Goal: Information Seeking & Learning: Learn about a topic

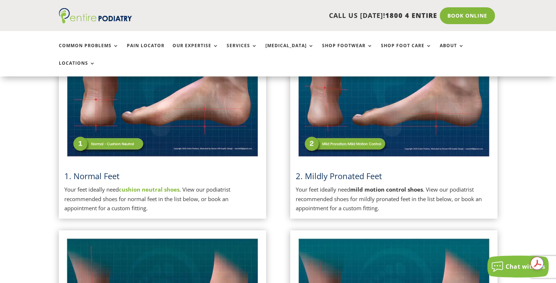
scroll to position [236, 0]
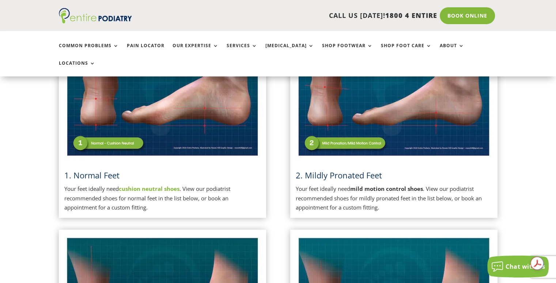
click at [144, 147] on div "1. Normal Feet Your feet ideally need cushion neutral shoes . View our podiatri…" at bounding box center [162, 116] width 196 height 192
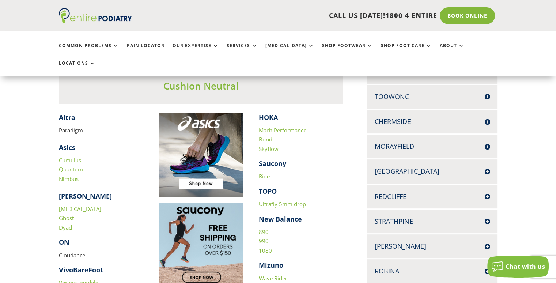
scroll to position [206, 0]
click at [283, 113] on h4 "HOKA" at bounding box center [301, 119] width 84 height 13
drag, startPoint x: 259, startPoint y: 200, endPoint x: 313, endPoint y: 201, distance: 54.5
click at [313, 215] on h4 "New Balance" at bounding box center [301, 221] width 84 height 13
copy strong "New Balance"
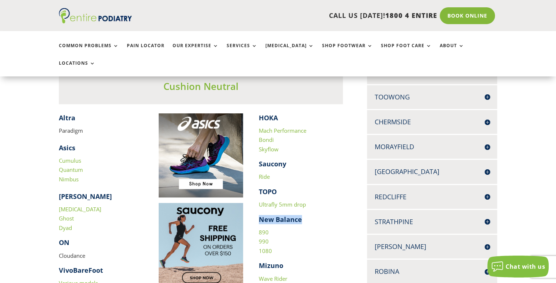
scroll to position [265, 0]
